Goal: Information Seeking & Learning: Learn about a topic

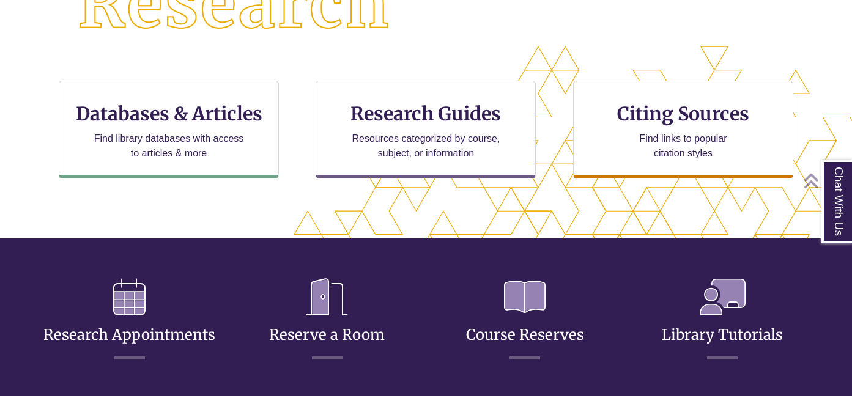
scroll to position [374, 0]
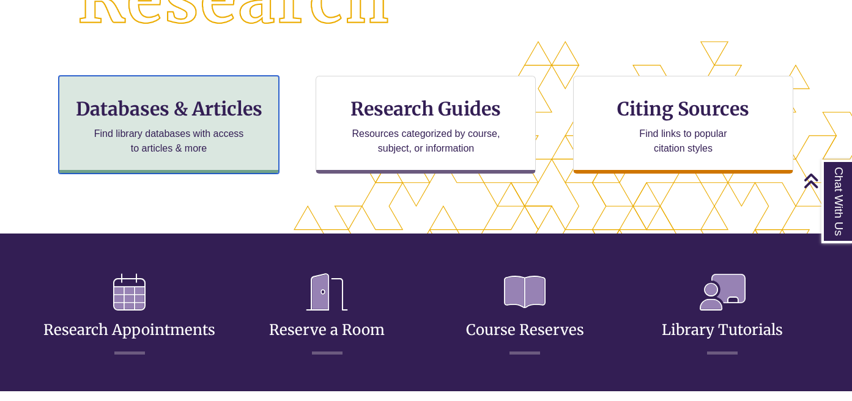
click at [223, 148] on p "Find library databases with access to articles & more" at bounding box center [169, 141] width 160 height 29
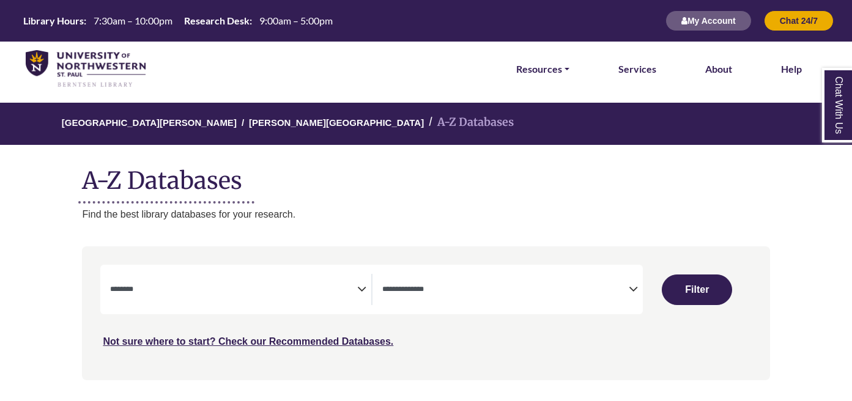
select select "Database Subject Filter"
select select "Database Types Filter"
select select "Database Subject Filter"
click at [630, 305] on div "**********" at bounding box center [512, 289] width 261 height 31
click at [630, 296] on icon "Search filters" at bounding box center [633, 287] width 9 height 18
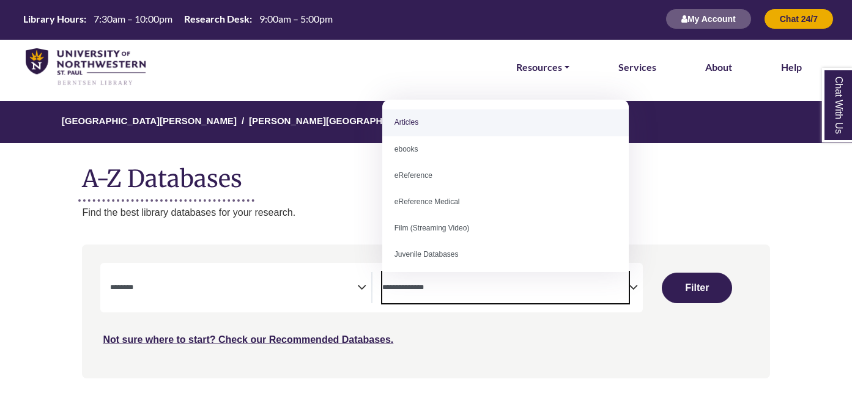
select select "*****"
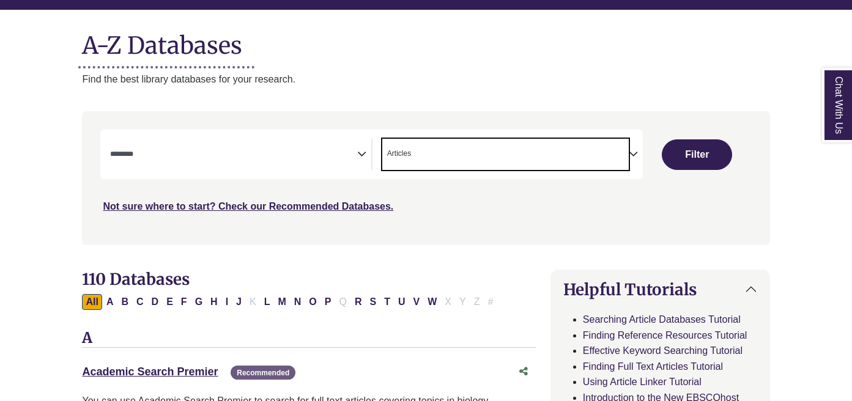
scroll to position [147, 0]
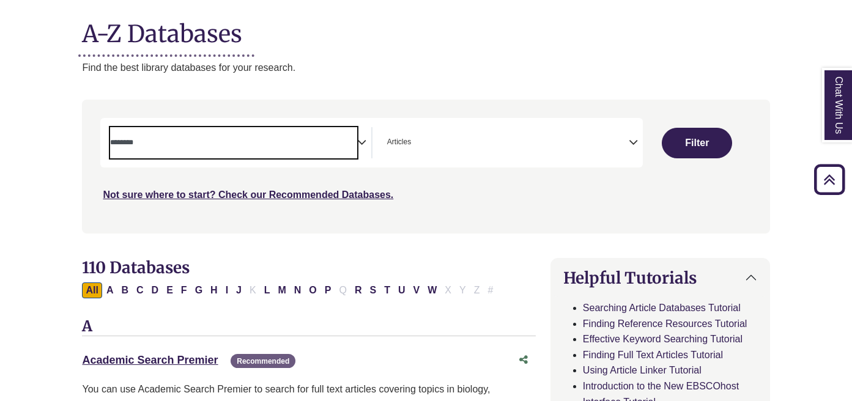
click at [356, 152] on span "Search filters" at bounding box center [233, 142] width 247 height 31
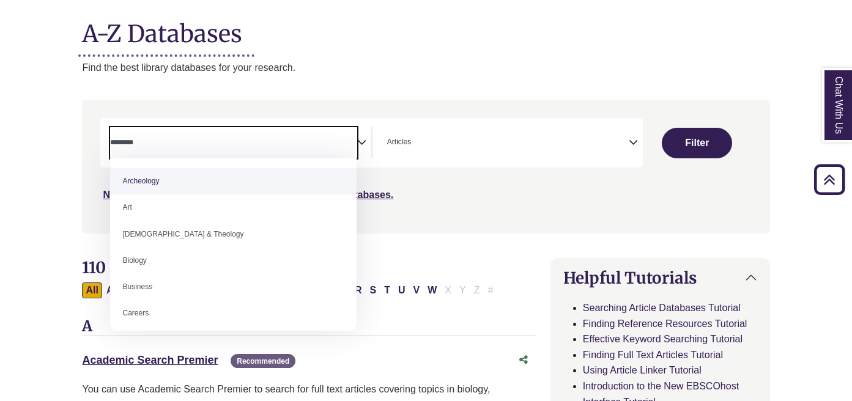
click at [292, 74] on p "Find the best library databases for your research." at bounding box center [426, 68] width 688 height 16
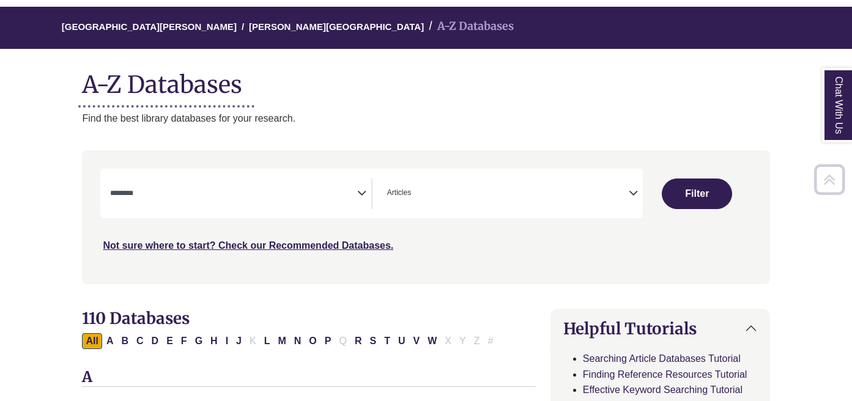
scroll to position [0, 0]
